Goal: Check status: Check status

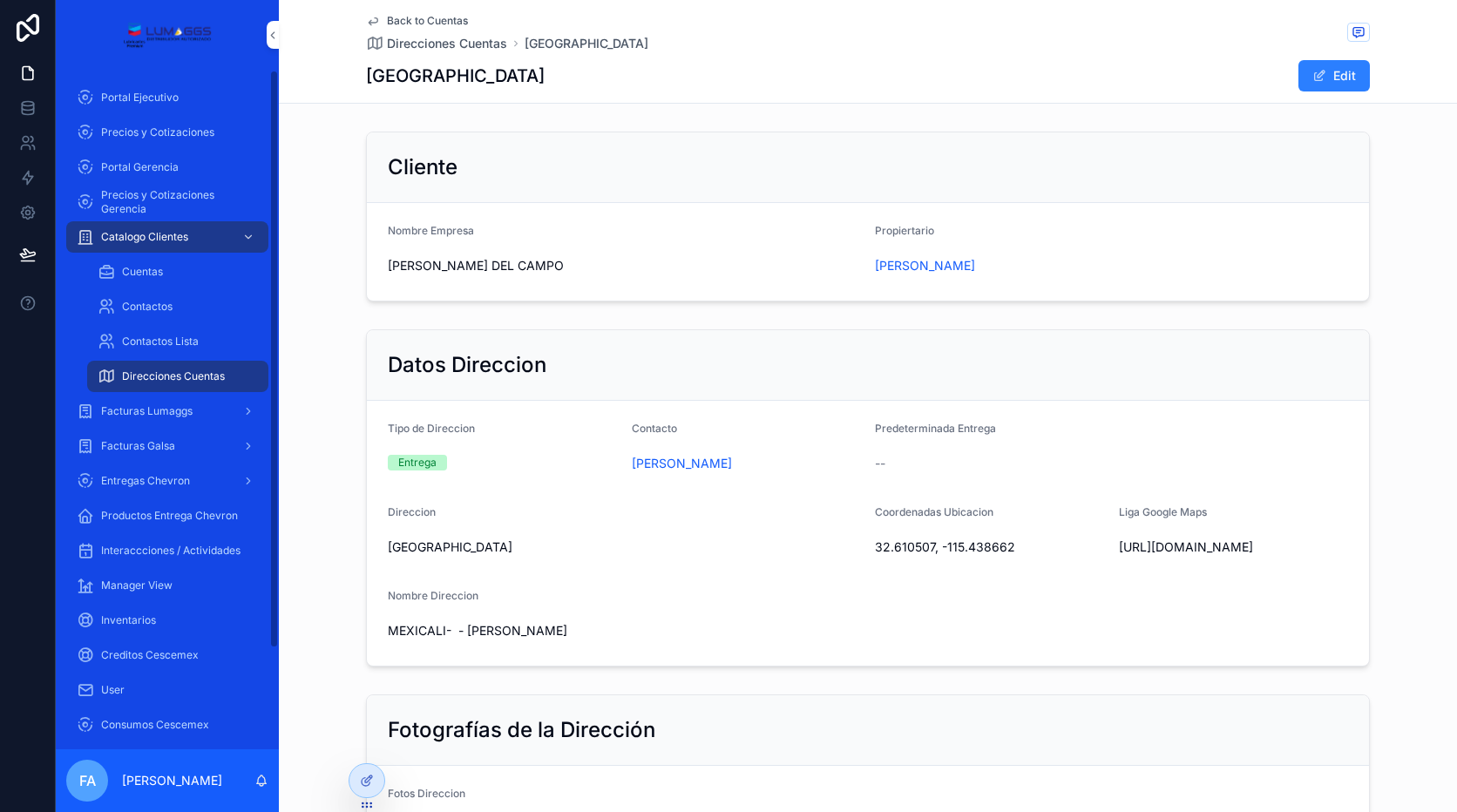
scroll to position [188, 0]
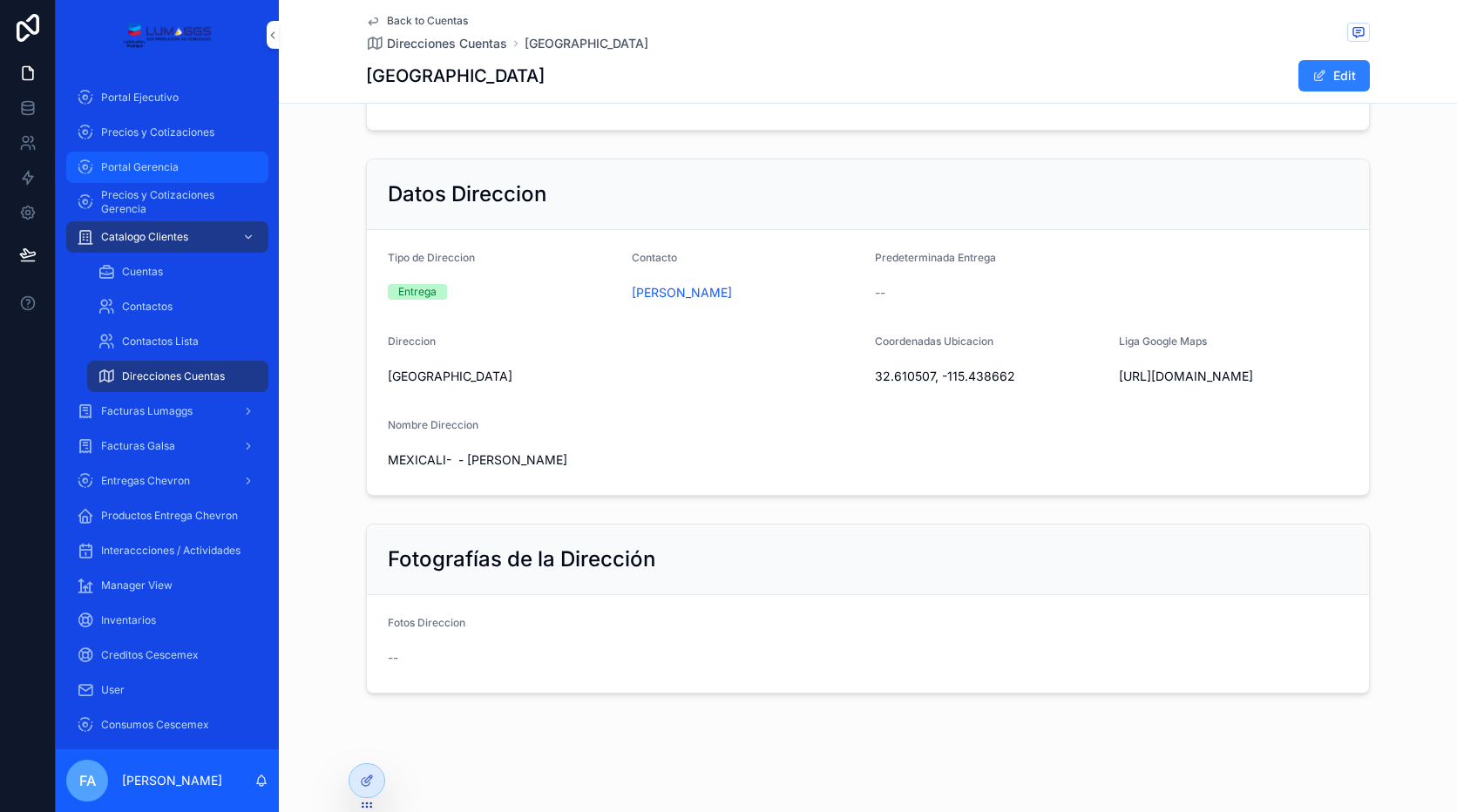
click at [182, 159] on div "Portal Gerencia" at bounding box center [167, 167] width 182 height 28
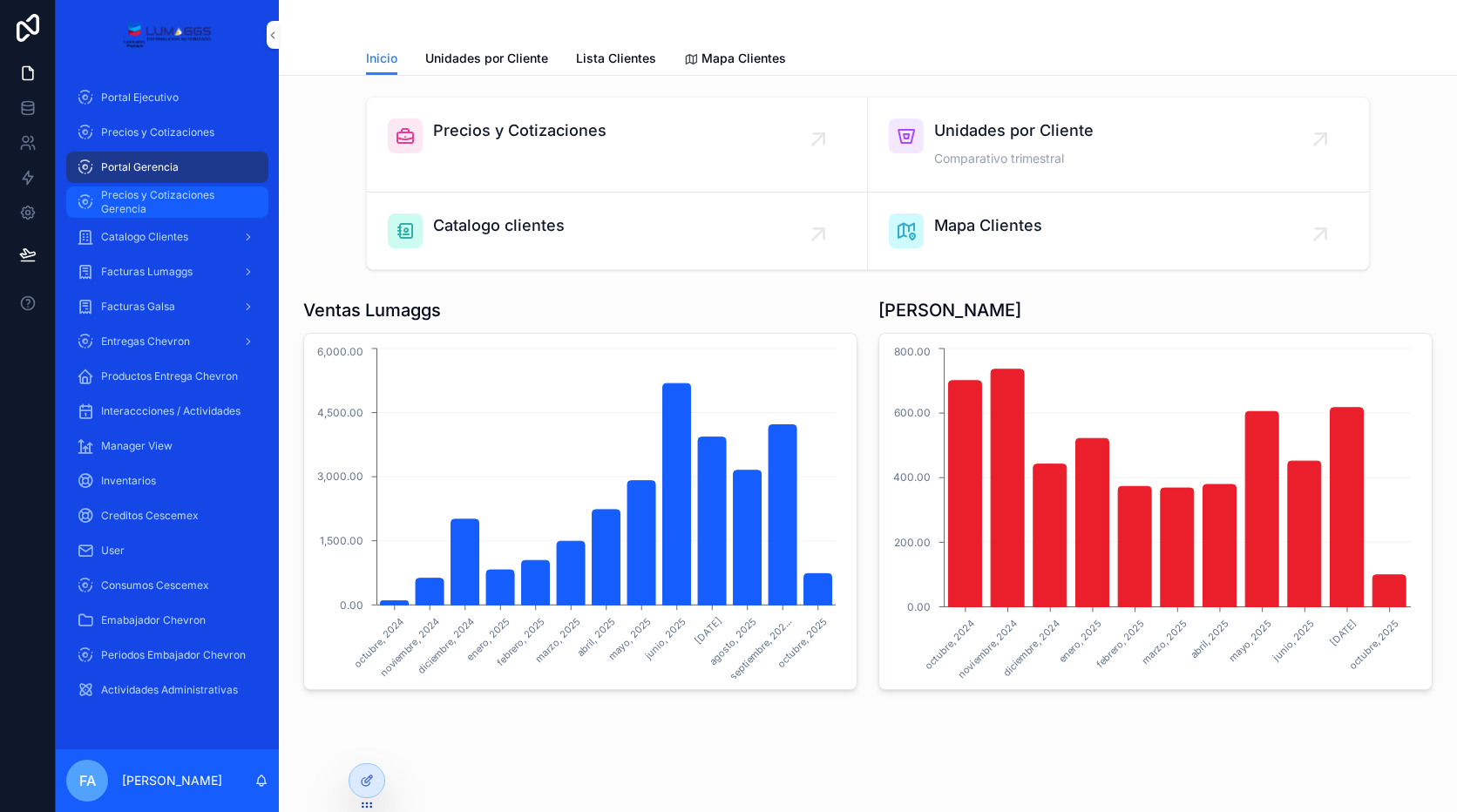
click at [128, 202] on span "Precios y Cotizaciones Gerencia" at bounding box center [176, 202] width 150 height 28
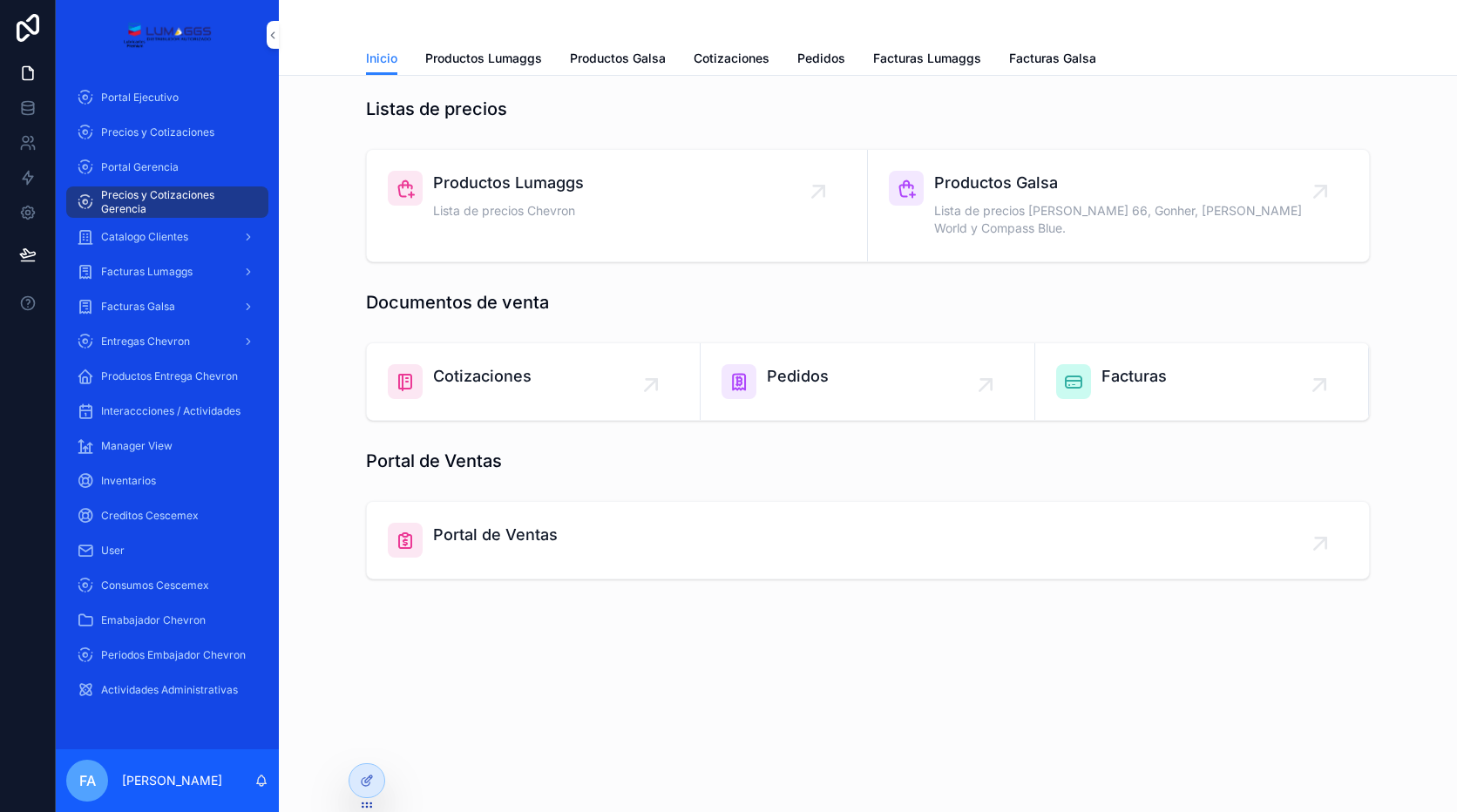
click at [951, 364] on div "Pedidos" at bounding box center [867, 381] width 291 height 35
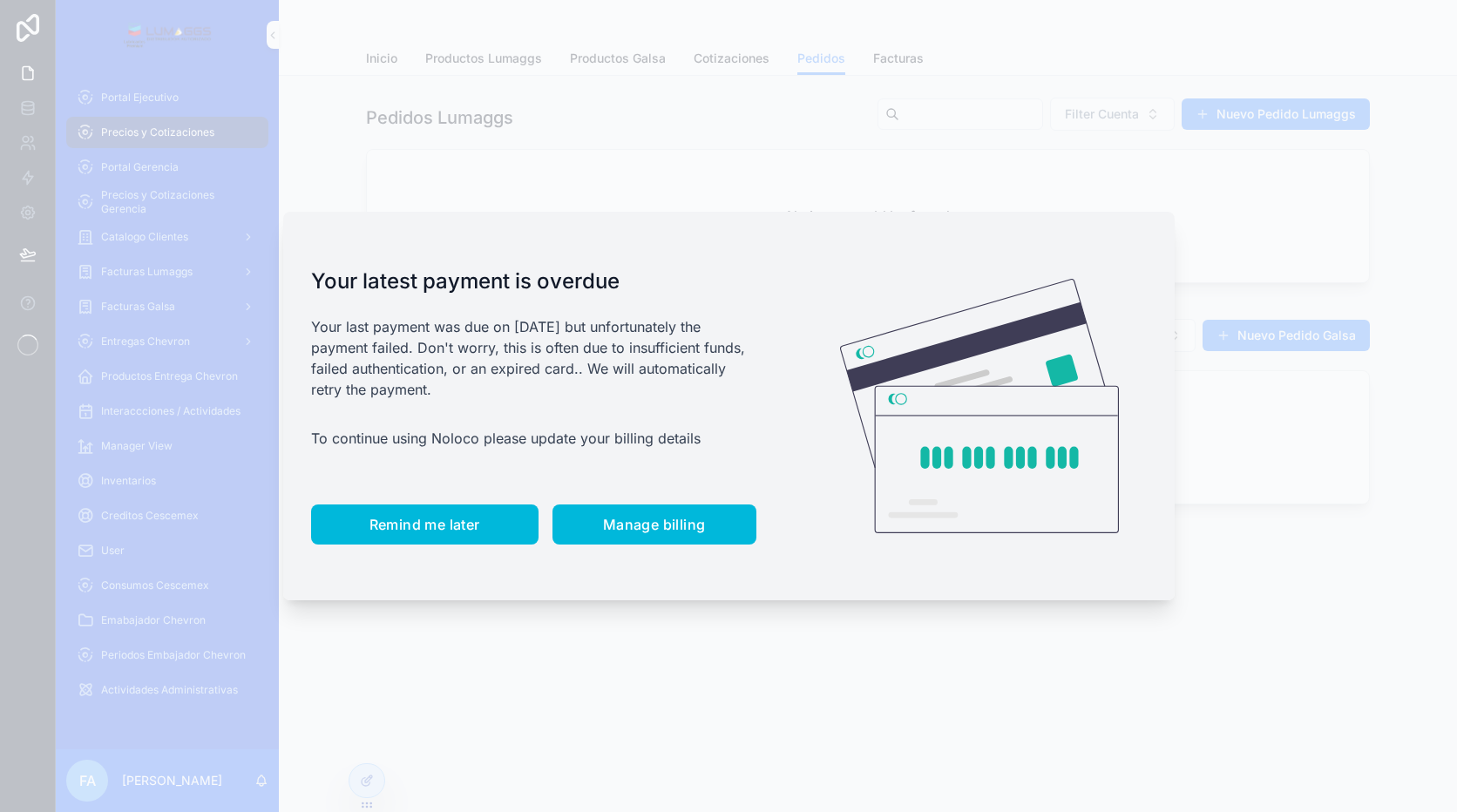
click at [461, 518] on span "Remind me later" at bounding box center [424, 525] width 111 height 17
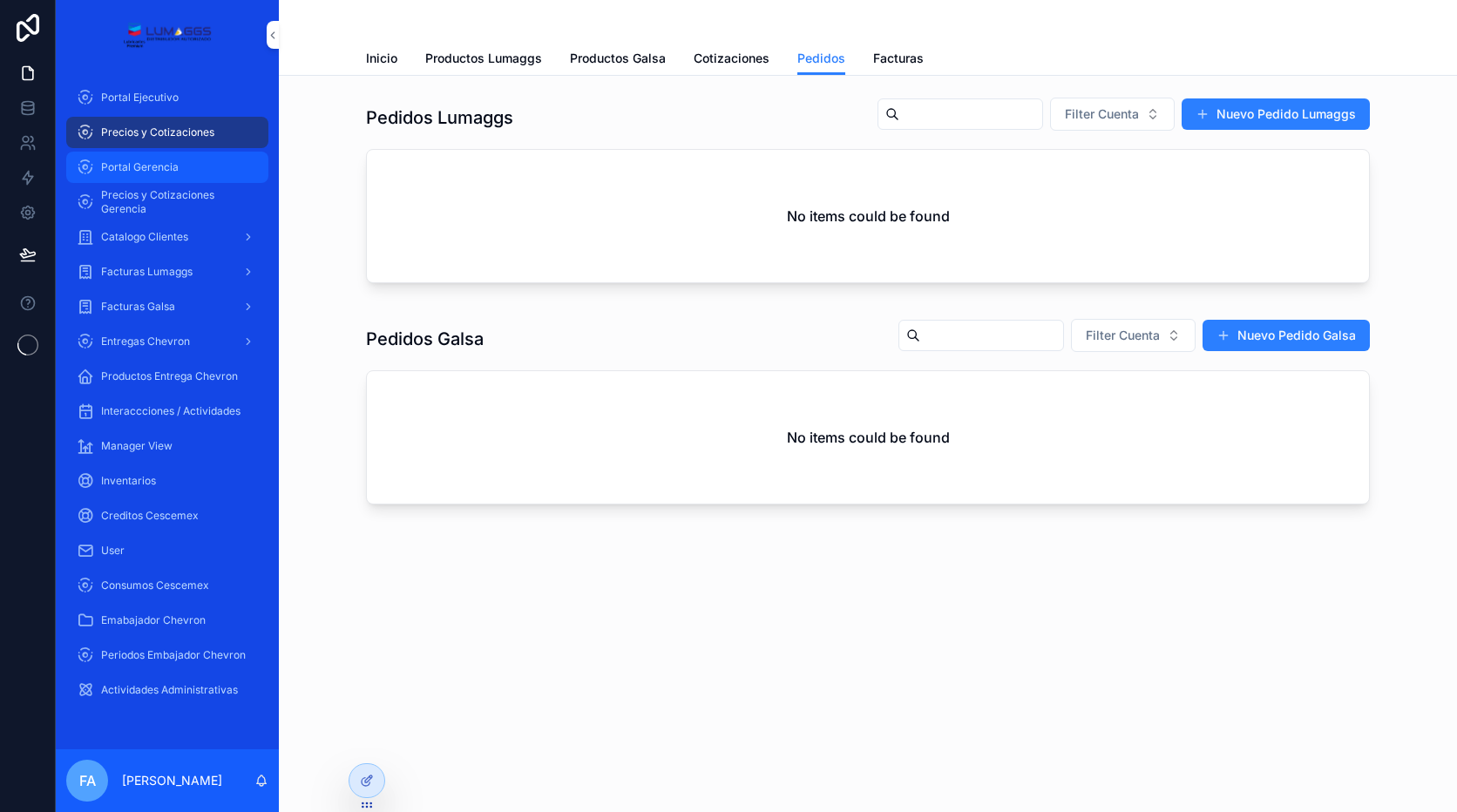
click at [123, 157] on div "Portal Gerencia" at bounding box center [167, 167] width 182 height 28
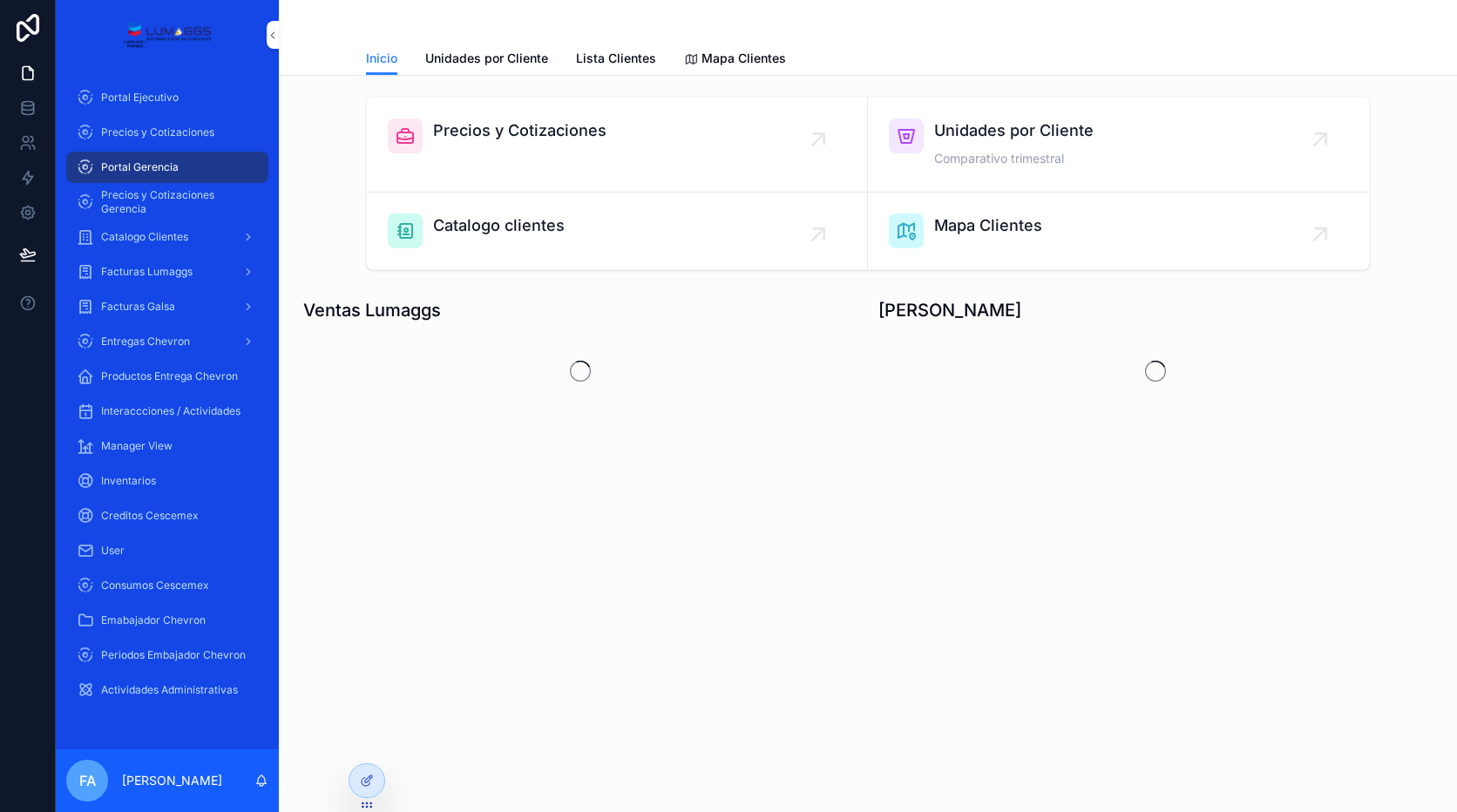
click at [584, 144] on div "Precios y Cotizaciones" at bounding box center [520, 135] width 173 height 35
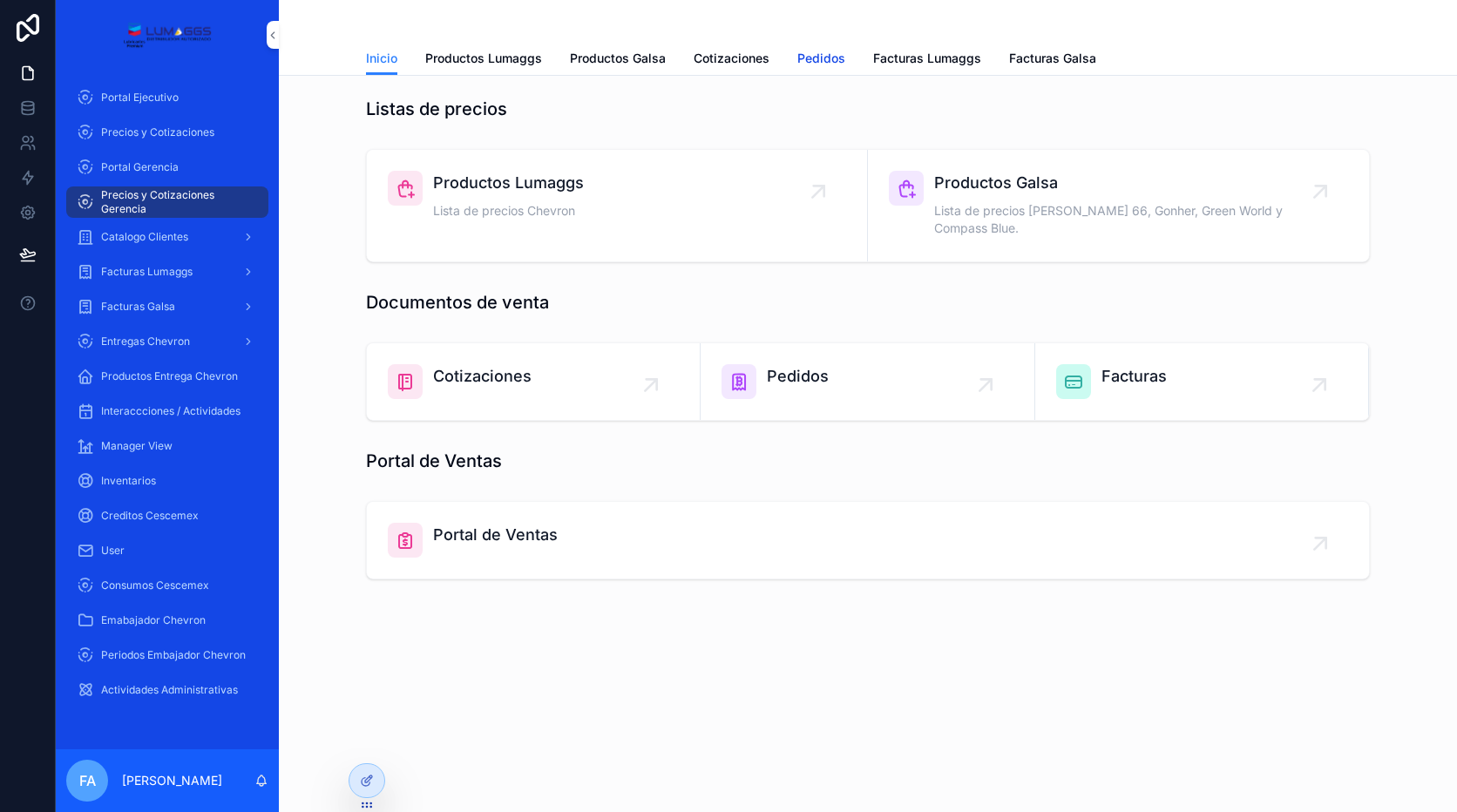
click at [799, 59] on span "Pedidos" at bounding box center [822, 59] width 48 height 17
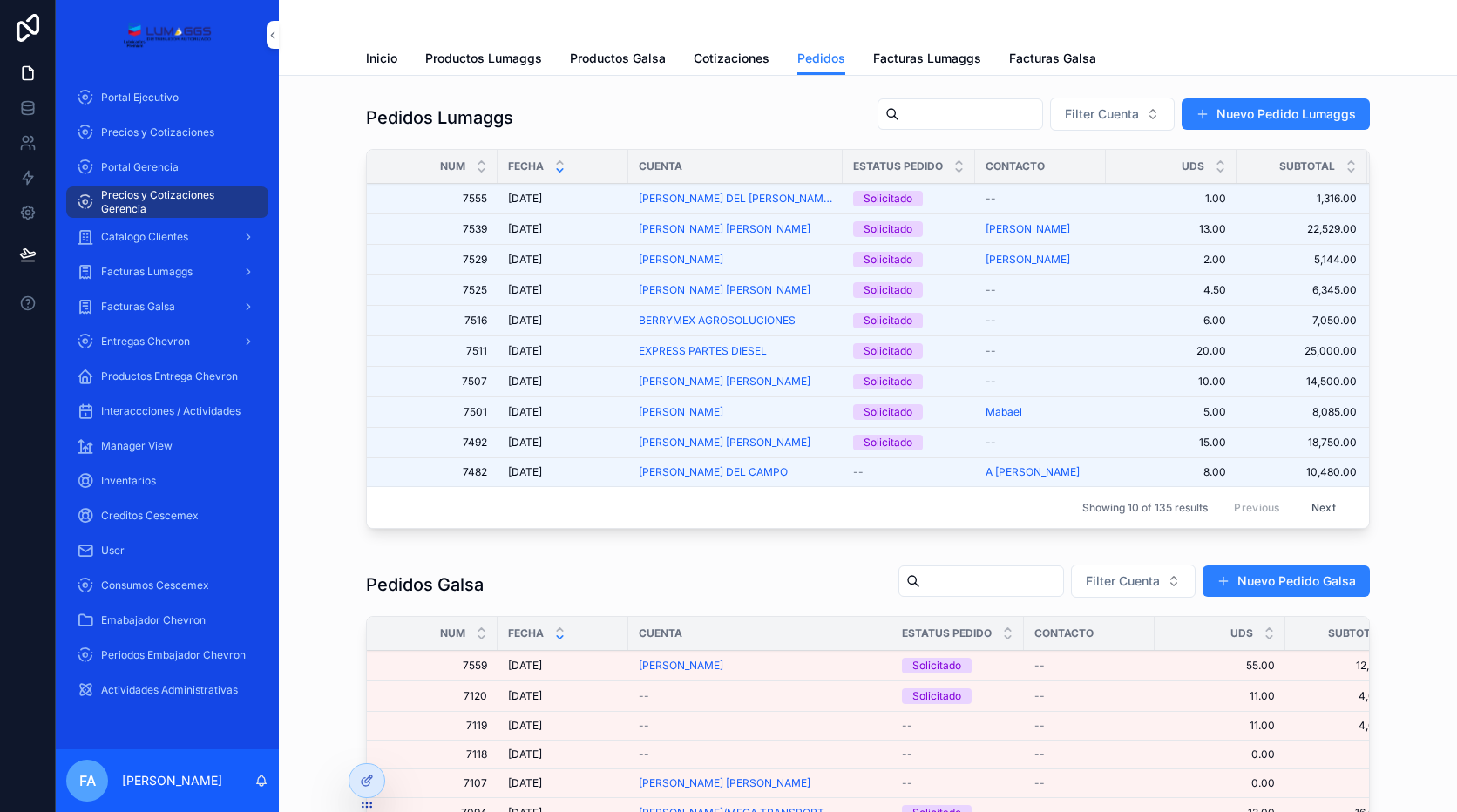
click at [931, 674] on div "Solicitado" at bounding box center [936, 665] width 49 height 15
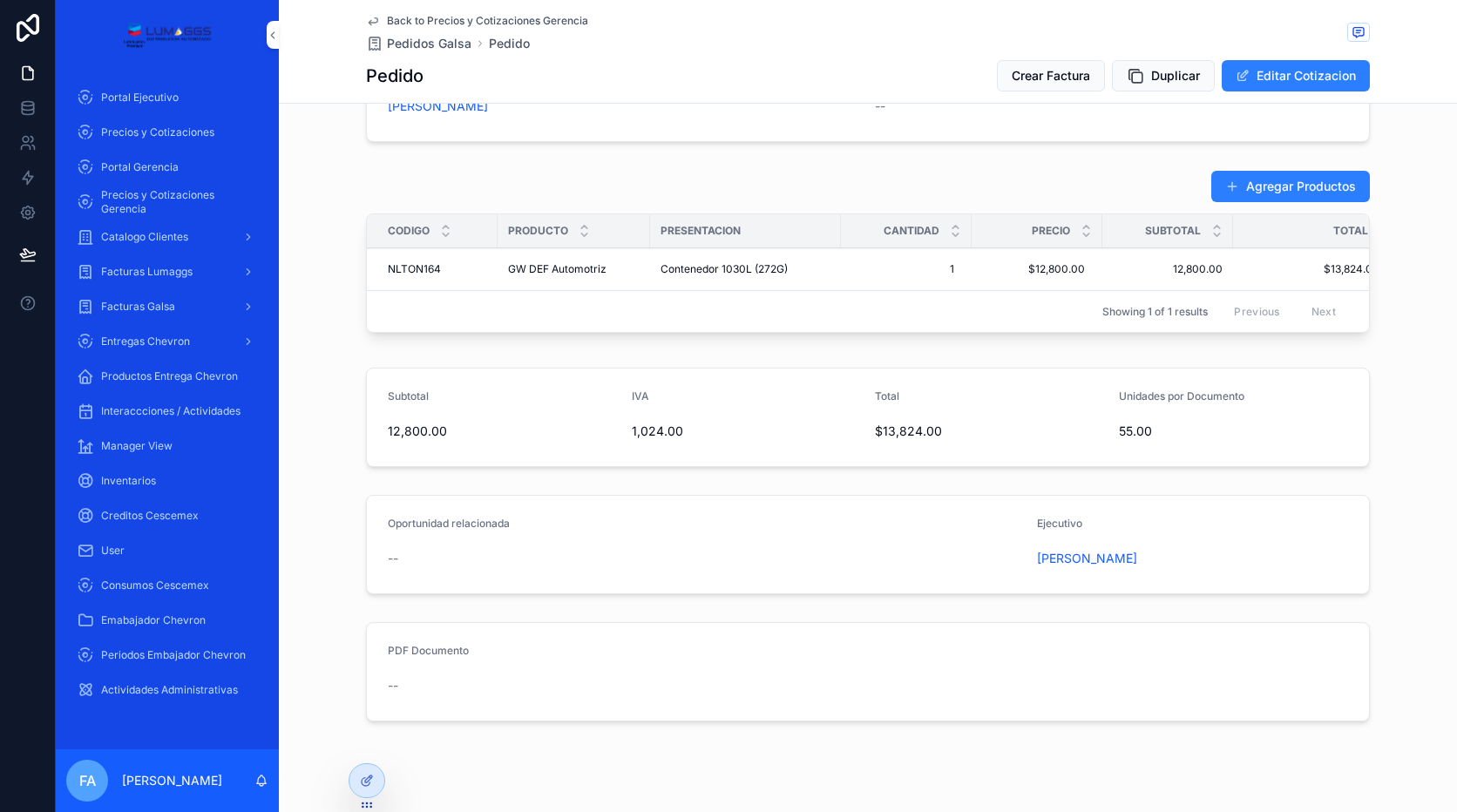
scroll to position [174, 0]
